Goal: Task Accomplishment & Management: Complete application form

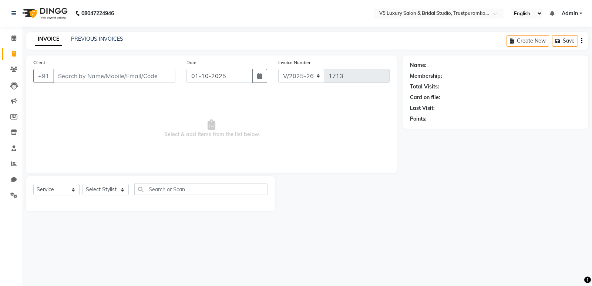
select select "7993"
select select "service"
click at [106, 193] on select "Select Stylist [PERSON_NAME] [PERSON_NAME] [DATE] [PERSON_NAME]" at bounding box center [106, 189] width 46 height 11
select select "72641"
click at [83, 184] on select "Select Stylist [PERSON_NAME] [PERSON_NAME] [DATE] [PERSON_NAME]" at bounding box center [106, 189] width 46 height 11
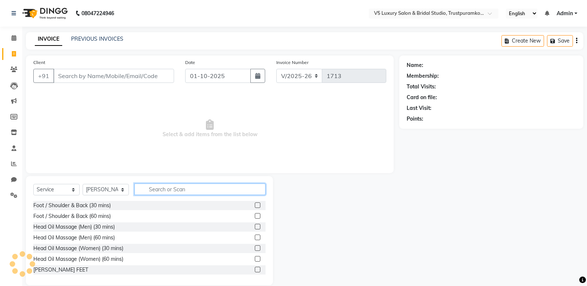
click at [178, 186] on input "text" at bounding box center [199, 189] width 131 height 11
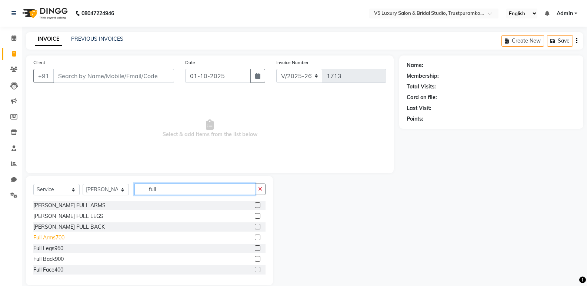
type input "full"
click at [44, 238] on div "Full Arms700" at bounding box center [48, 238] width 31 height 8
checkbox input "false"
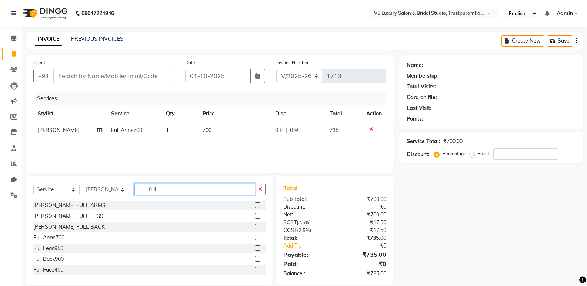
click at [174, 194] on input "full" at bounding box center [194, 189] width 121 height 11
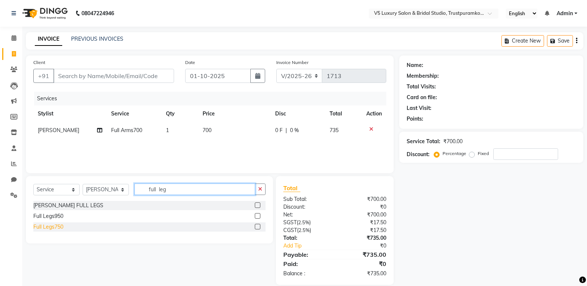
type input "full leg"
click at [37, 227] on div "Full Legs750" at bounding box center [48, 227] width 30 height 8
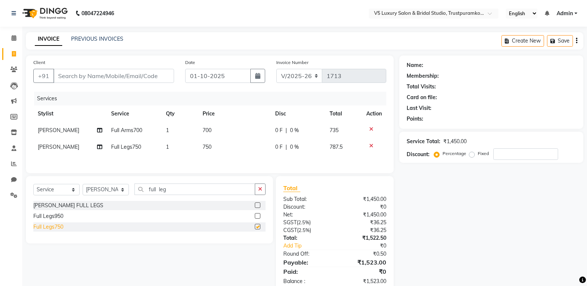
checkbox input "false"
click at [177, 196] on div "Select Service Product Membership Package Voucher Prepaid Gift Card Select Styl…" at bounding box center [149, 192] width 232 height 17
click at [176, 188] on input "full leg" at bounding box center [194, 189] width 121 height 11
type input "f"
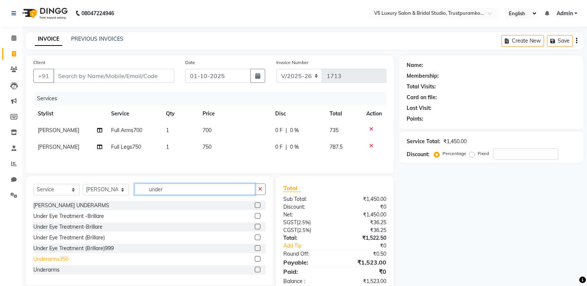
type input "under"
click at [57, 263] on div "Underarms350" at bounding box center [50, 260] width 35 height 8
checkbox input "false"
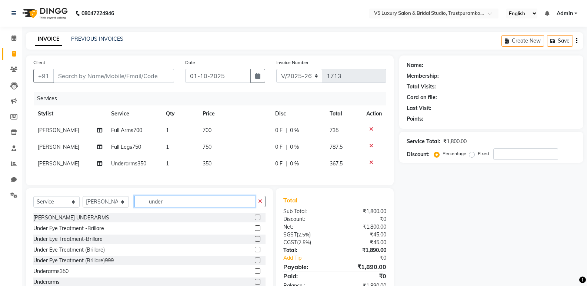
click at [177, 203] on input "under" at bounding box center [194, 201] width 121 height 11
type input "u"
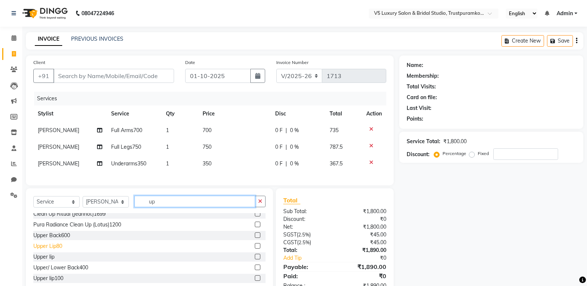
type input "up"
click at [54, 250] on div "Upper Lip80" at bounding box center [47, 247] width 29 height 8
checkbox input "false"
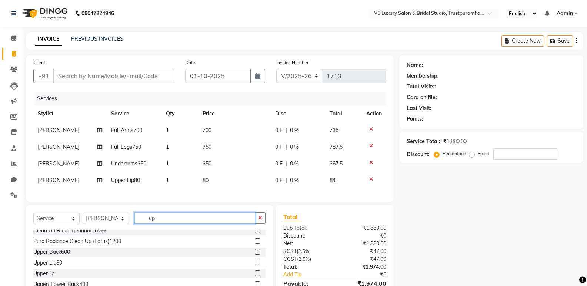
click at [156, 224] on input "up" at bounding box center [194, 218] width 121 height 11
type input "u"
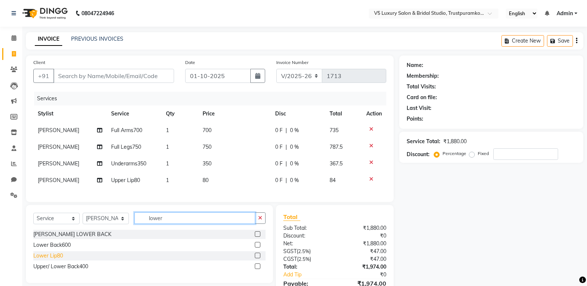
type input "lower"
click at [43, 260] on div "Lower Lip80" at bounding box center [48, 256] width 30 height 8
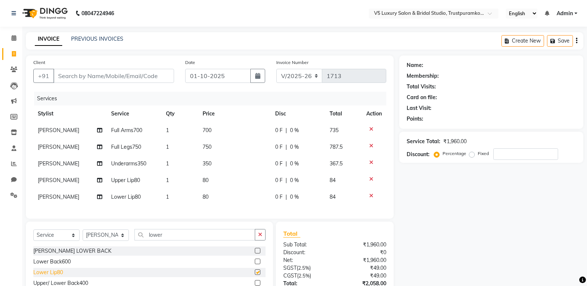
checkbox input "false"
click at [168, 241] on input "lower" at bounding box center [194, 234] width 121 height 11
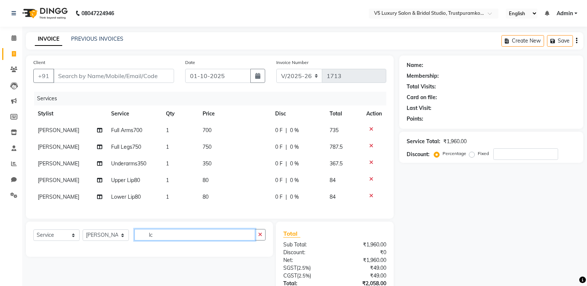
type input "l"
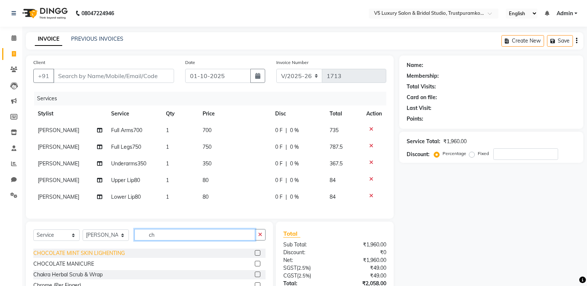
scroll to position [74, 0]
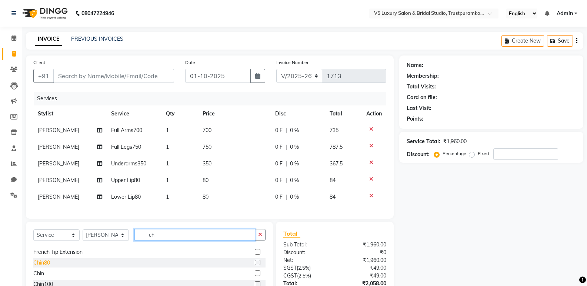
type input "ch"
click at [50, 267] on div "Chin80" at bounding box center [41, 263] width 17 height 8
checkbox input "false"
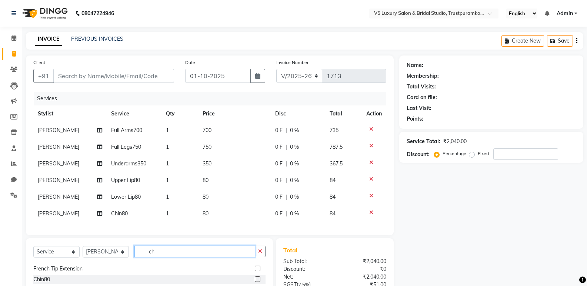
click at [159, 257] on input "ch" at bounding box center [194, 251] width 121 height 11
type input "c"
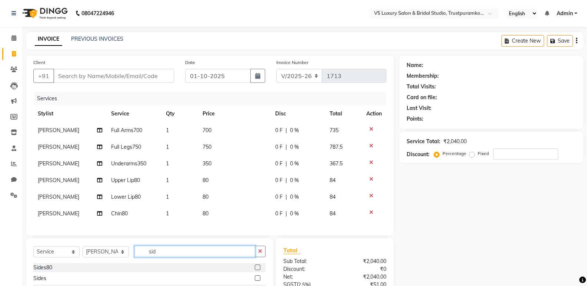
scroll to position [0, 0]
type input "sides"
click at [44, 272] on div "Sides80" at bounding box center [42, 268] width 19 height 8
checkbox input "false"
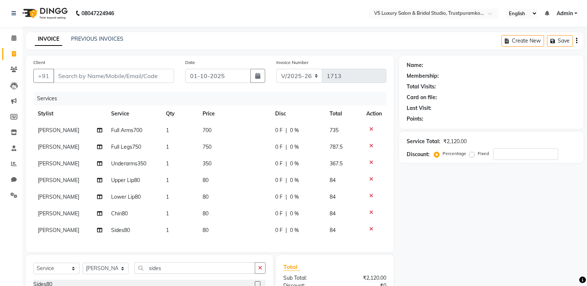
click at [217, 136] on td "700" at bounding box center [234, 130] width 73 height 17
select select "72641"
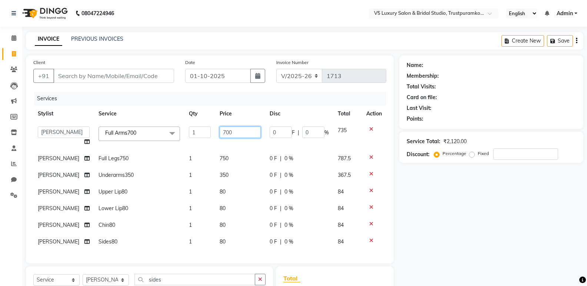
click at [241, 137] on input "700" at bounding box center [240, 132] width 41 height 11
click at [234, 129] on input "700" at bounding box center [240, 132] width 41 height 11
type input "7"
type input "459"
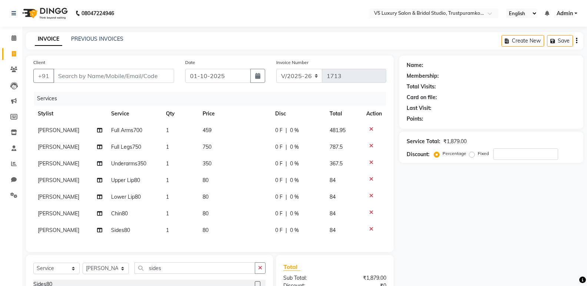
click at [226, 161] on tbody "[PERSON_NAME] Full Arms700 1 459 0 F | 0 % 481.95 [PERSON_NAME] Full Legs750 1 …" at bounding box center [209, 180] width 353 height 117
click at [228, 146] on td "750" at bounding box center [234, 147] width 73 height 17
select select "72641"
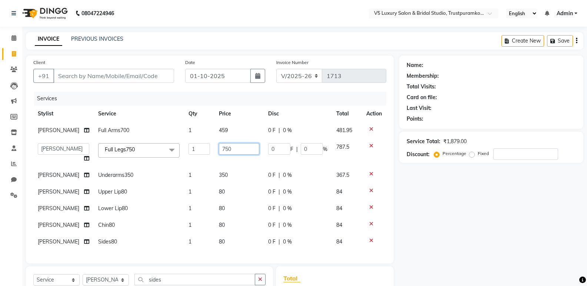
click at [226, 147] on input "750" at bounding box center [239, 148] width 40 height 11
type input "7"
type input "700"
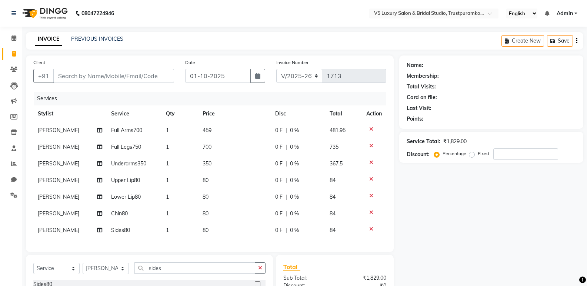
click at [221, 170] on td "350" at bounding box center [234, 164] width 73 height 17
select select "72641"
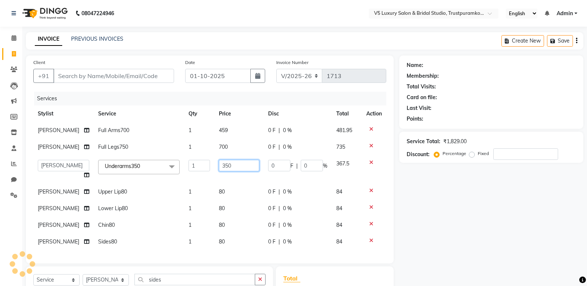
click at [231, 164] on input "350" at bounding box center [239, 165] width 40 height 11
type input "3"
type input "170"
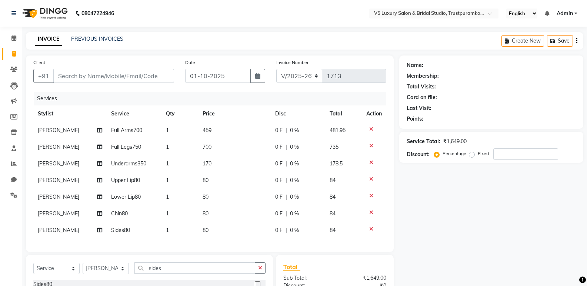
click at [219, 192] on tbody "[PERSON_NAME] Full Arms700 1 459 0 F | 0 % 481.95 [PERSON_NAME] Full Legs750 1 …" at bounding box center [209, 180] width 353 height 117
click at [219, 177] on td "80" at bounding box center [234, 180] width 73 height 17
select select "72641"
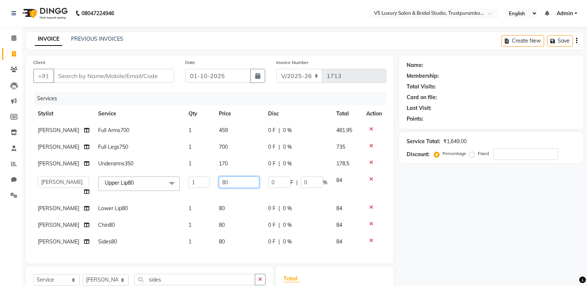
click at [231, 185] on input "80" at bounding box center [239, 182] width 40 height 11
type input "8"
type input "50"
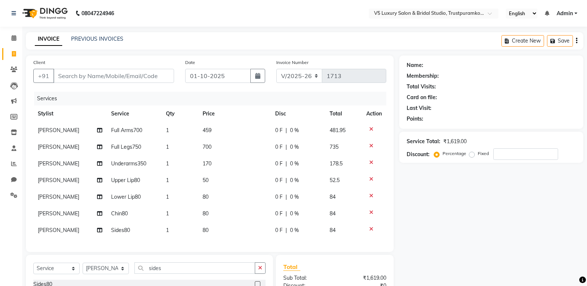
click at [226, 204] on td "80" at bounding box center [234, 197] width 73 height 17
select select "72641"
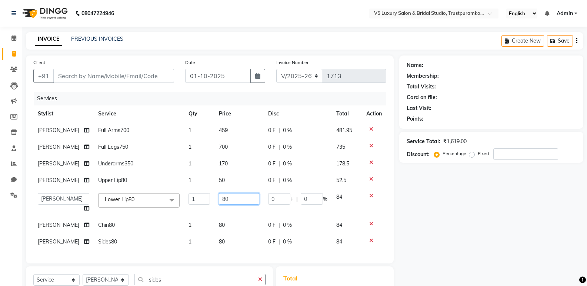
click at [227, 198] on input "80" at bounding box center [239, 198] width 40 height 11
type input "8"
type input "50"
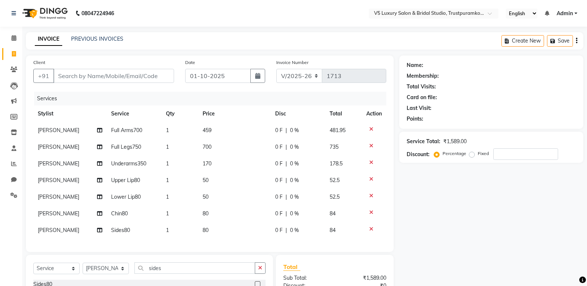
click at [225, 226] on tbody "[PERSON_NAME] Full Arms700 1 459 0 F | 0 % 481.95 [PERSON_NAME] Full Legs750 1 …" at bounding box center [209, 180] width 353 height 117
click at [214, 210] on td "80" at bounding box center [234, 214] width 73 height 17
select select "72641"
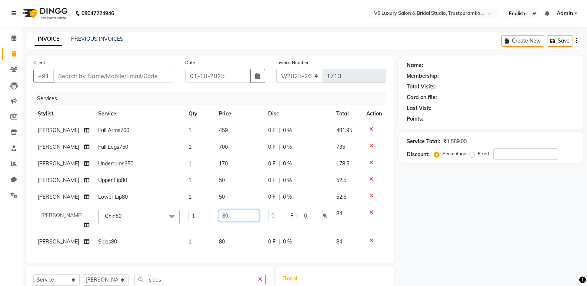
click at [233, 214] on input "80" at bounding box center [239, 215] width 40 height 11
type input "8"
type input "60"
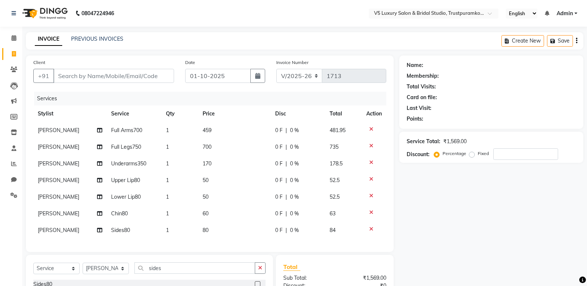
click at [226, 241] on div "Services Stylist Service Qty Price Disc Total Action [PERSON_NAME] Full Arms700…" at bounding box center [209, 168] width 353 height 153
click at [223, 233] on td "80" at bounding box center [234, 230] width 73 height 17
select select "72641"
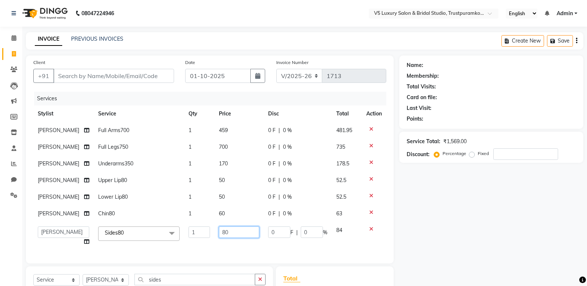
click at [222, 232] on input "80" at bounding box center [239, 232] width 40 height 11
type input "8"
type input "109"
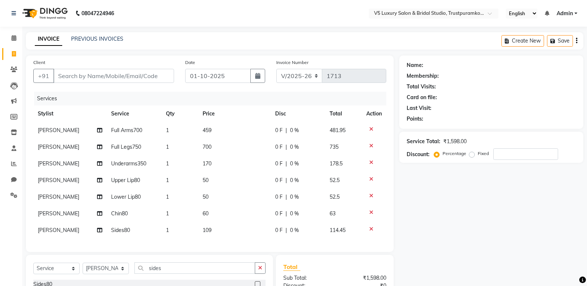
click at [424, 240] on div "Name: Membership: Total Visits: Card on file: Last Visit: Points: Service Total…" at bounding box center [494, 214] width 190 height 316
click at [126, 81] on input "Client" at bounding box center [113, 76] width 121 height 14
type input "9"
type input "0"
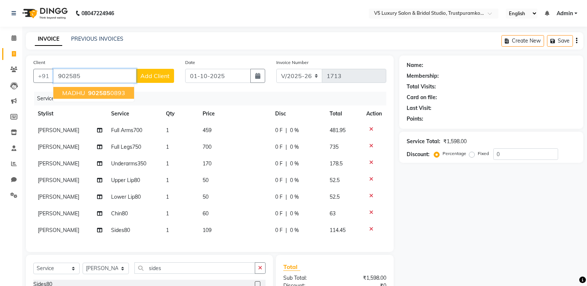
click at [110, 95] on ngb-highlight "902585 0893" at bounding box center [106, 92] width 39 height 7
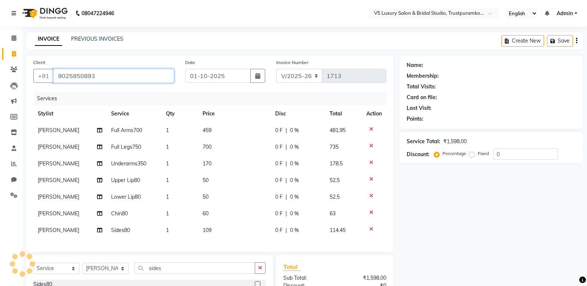
type input "9025850893"
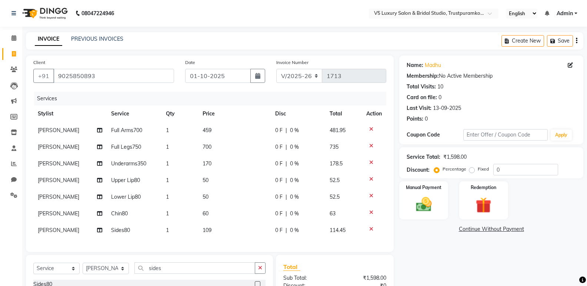
scroll to position [37, 0]
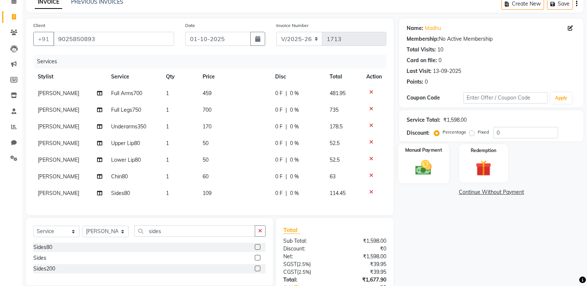
click at [428, 171] on img at bounding box center [423, 167] width 26 height 19
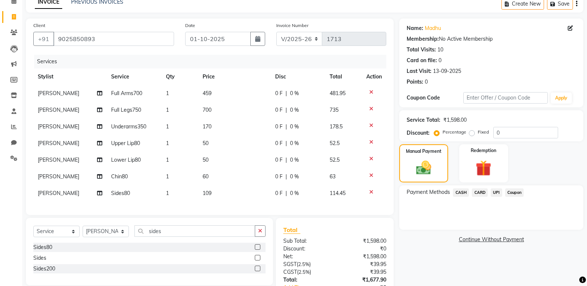
click at [495, 192] on span "UPI" at bounding box center [496, 192] width 11 height 9
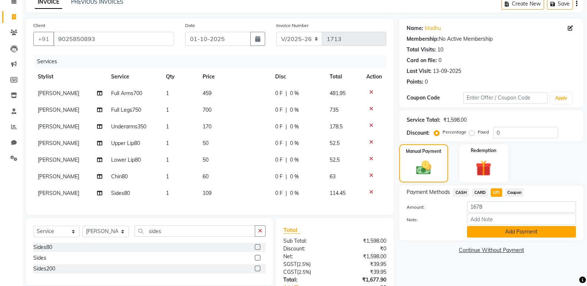
click at [497, 230] on button "Add Payment" at bounding box center [521, 231] width 109 height 11
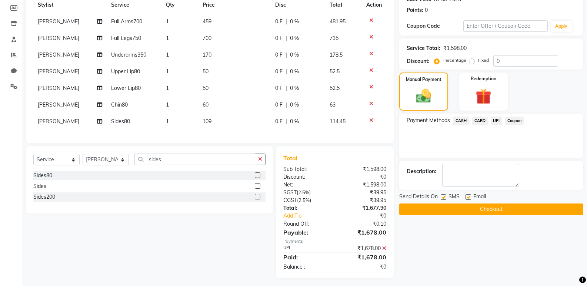
scroll to position [111, 0]
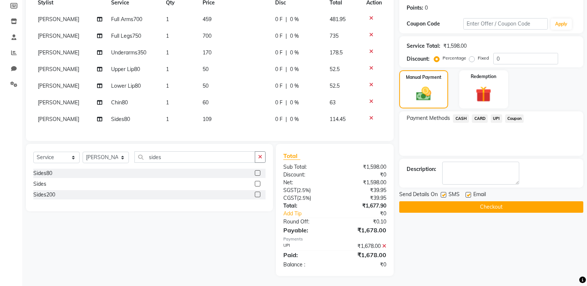
click at [470, 193] on label at bounding box center [468, 195] width 6 height 6
click at [470, 193] on input "checkbox" at bounding box center [467, 195] width 5 height 5
checkbox input "false"
click at [470, 206] on button "Checkout" at bounding box center [491, 206] width 184 height 11
